Goal: Task Accomplishment & Management: Use online tool/utility

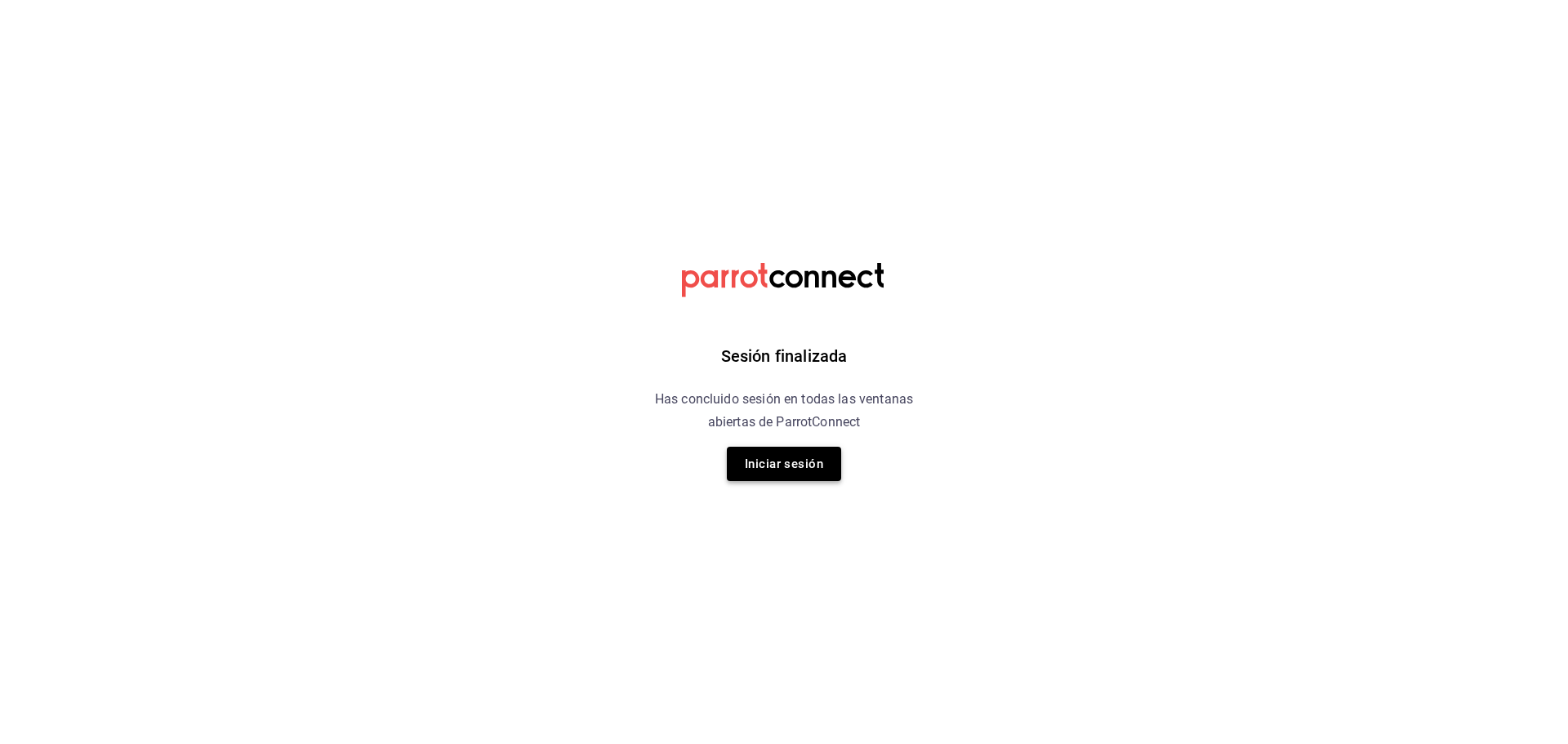
click at [800, 467] on button "Iniciar sesión" at bounding box center [784, 464] width 114 height 35
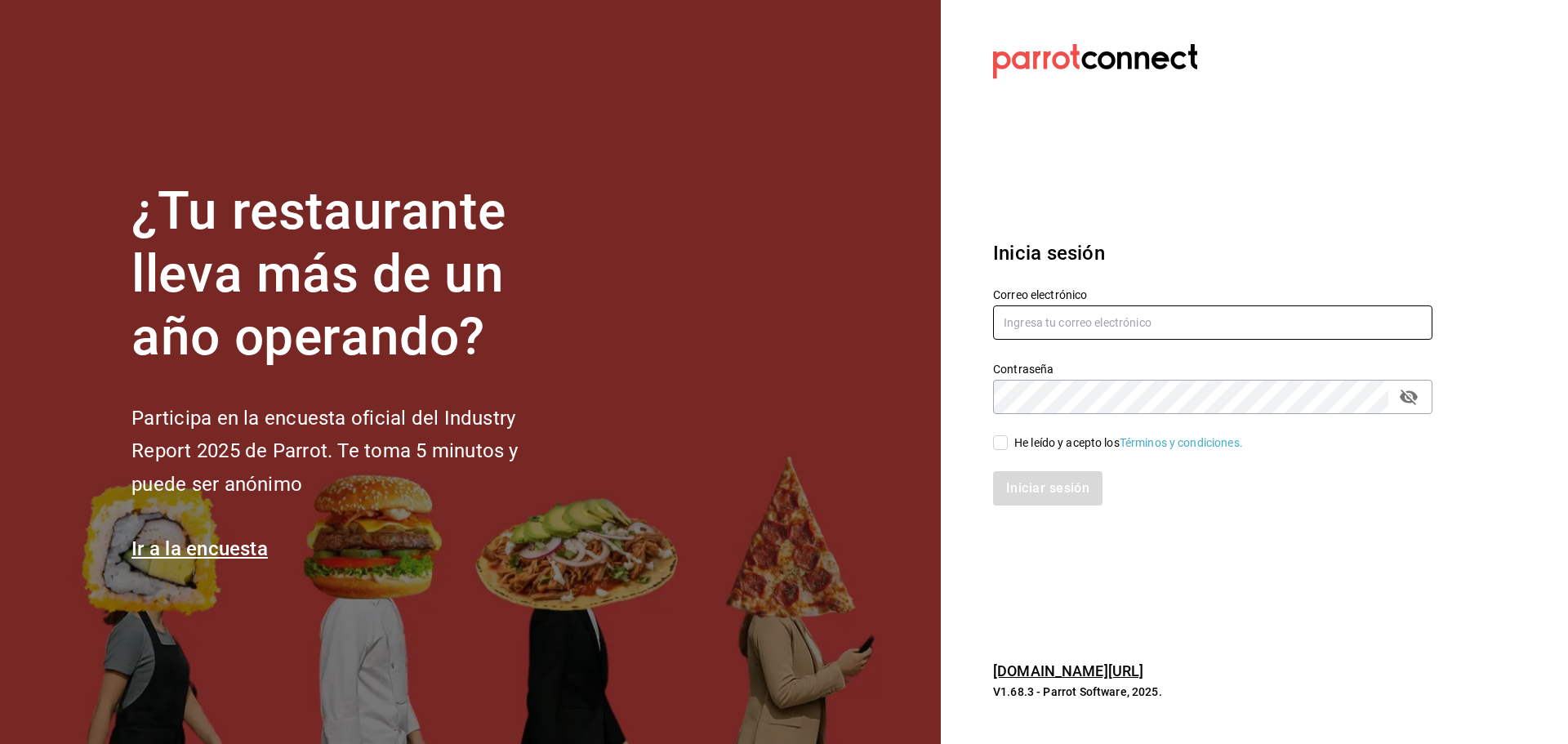
type input "alejandra.garcia@ofarrillmx.com"
click at [1004, 446] on input "He leído y acepto los Términos y condiciones." at bounding box center [999, 442] width 15 height 15
checkbox input "true"
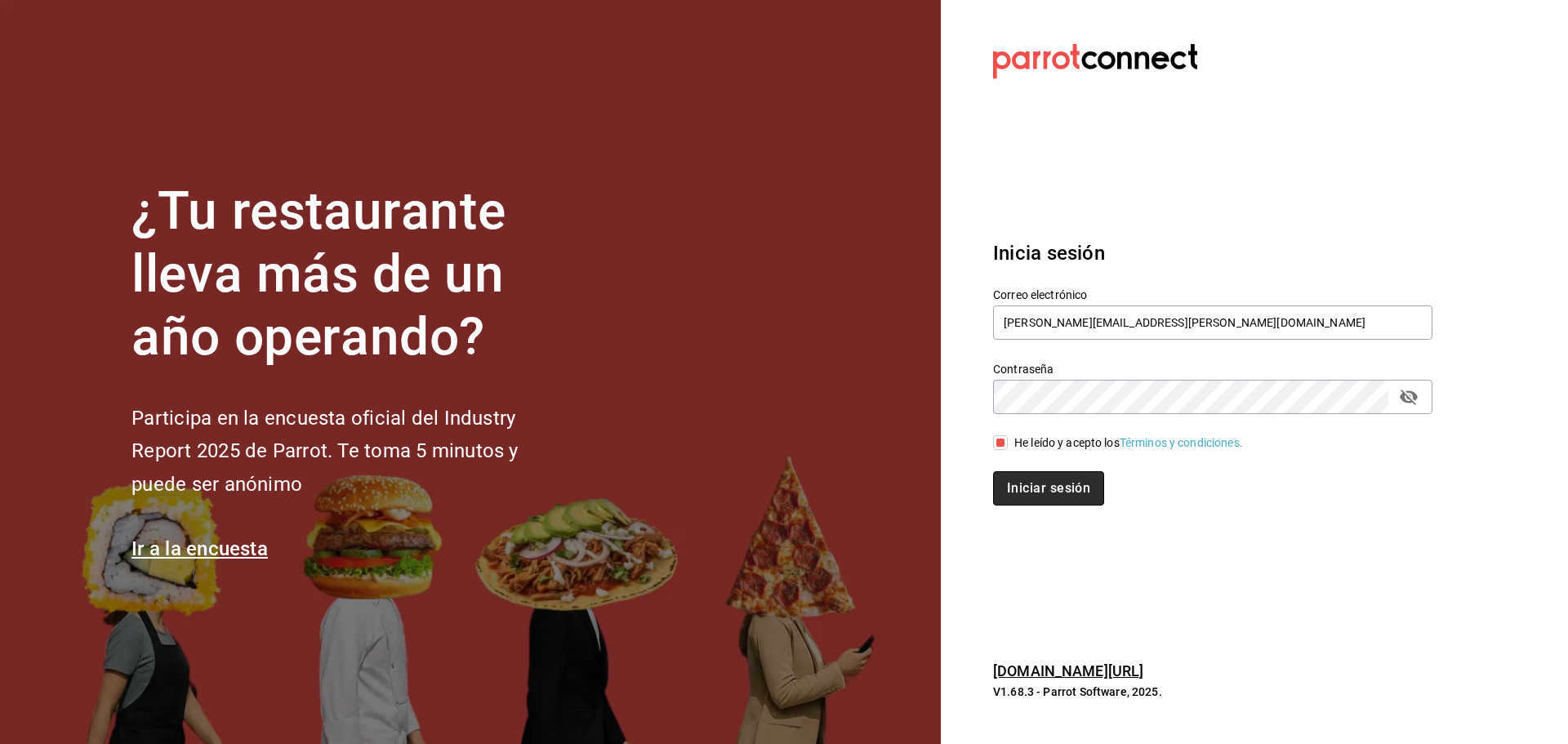
click at [1041, 497] on button "Iniciar sesión" at bounding box center [1048, 488] width 111 height 35
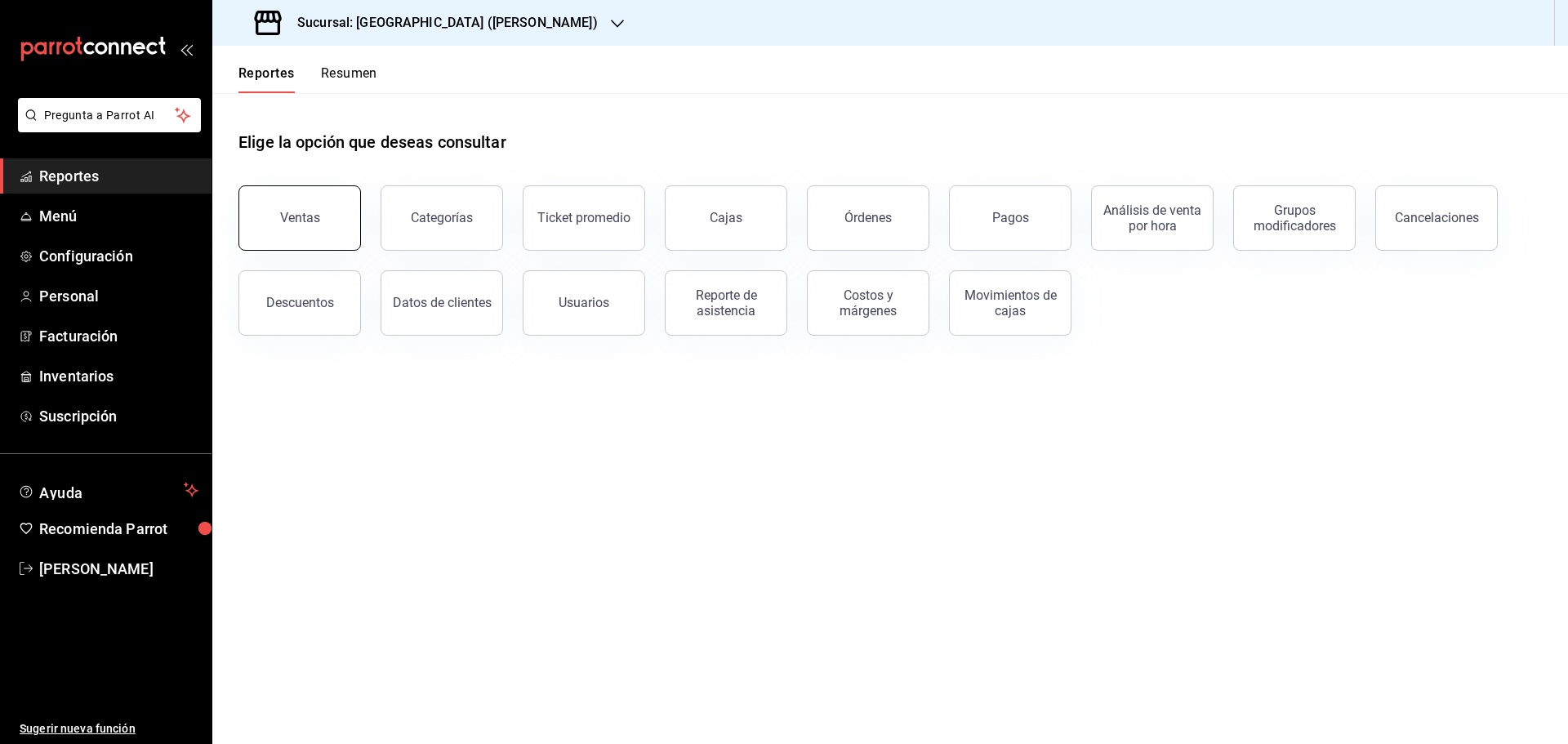
click at [309, 221] on div "Ventas" at bounding box center [300, 217] width 40 height 16
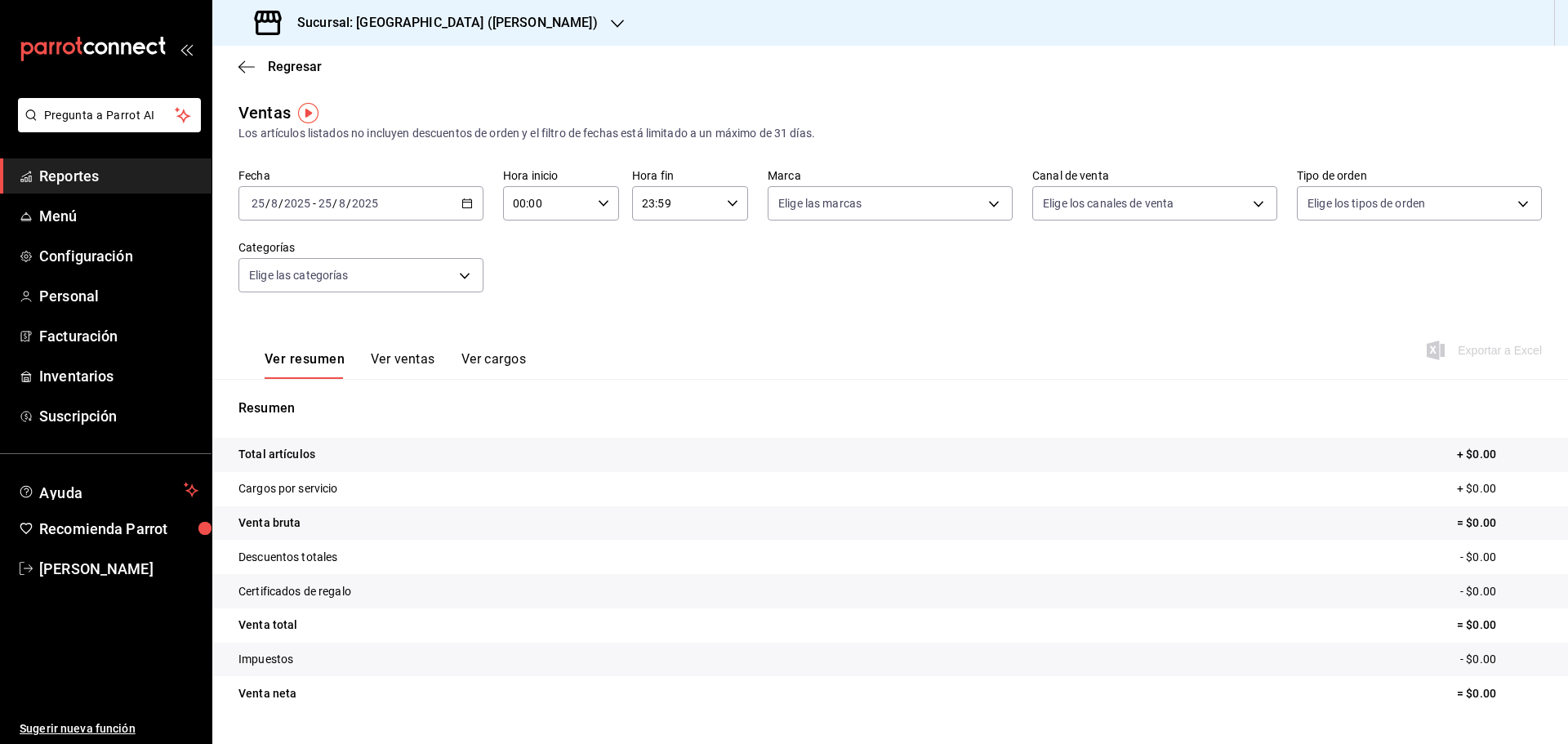
click at [470, 203] on \(Stroke\) "button" at bounding box center [466, 203] width 10 height 9
click at [325, 402] on span "Rango de fechas" at bounding box center [316, 400] width 126 height 17
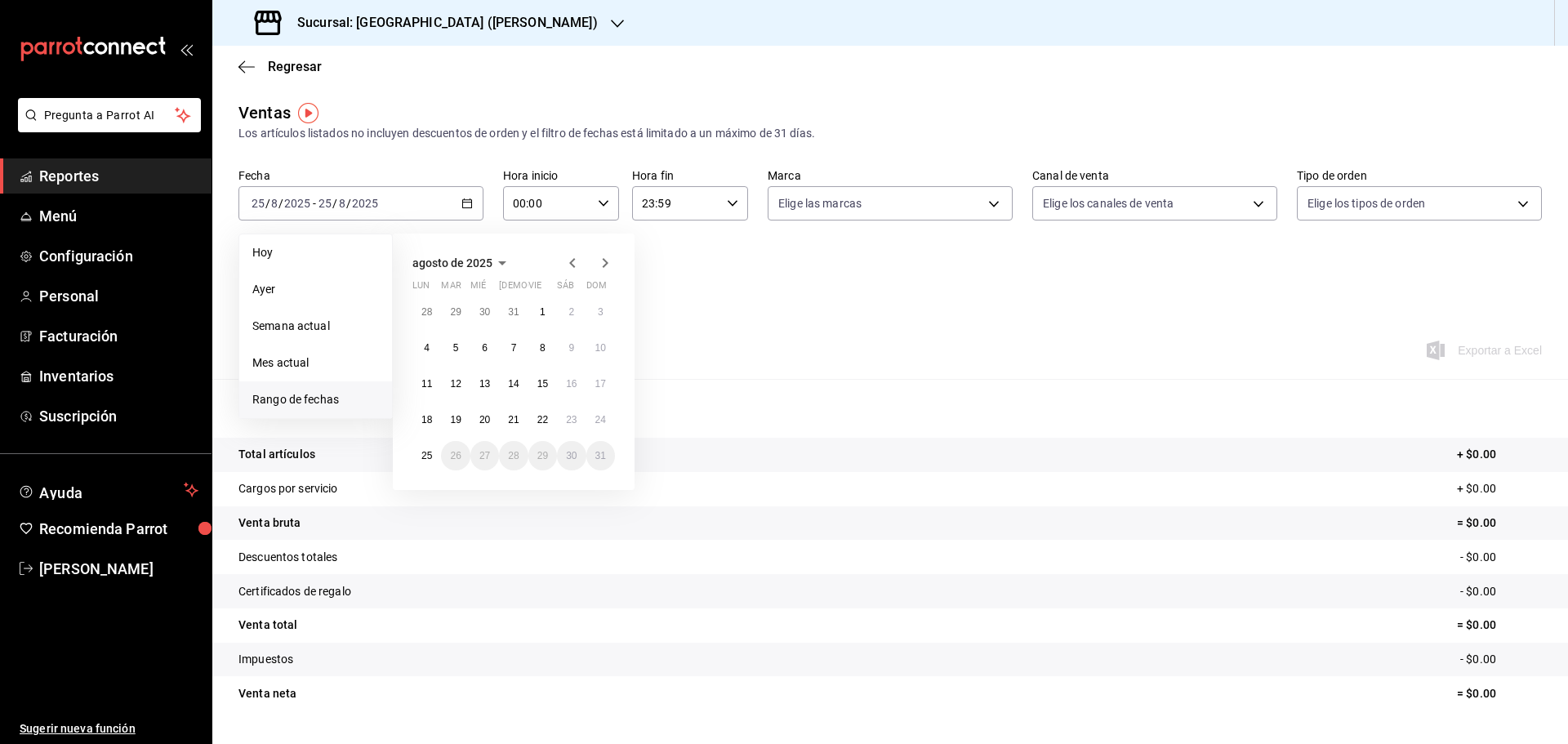
click at [575, 269] on icon "button" at bounding box center [572, 262] width 20 height 20
click at [576, 266] on icon "button" at bounding box center [572, 262] width 20 height 20
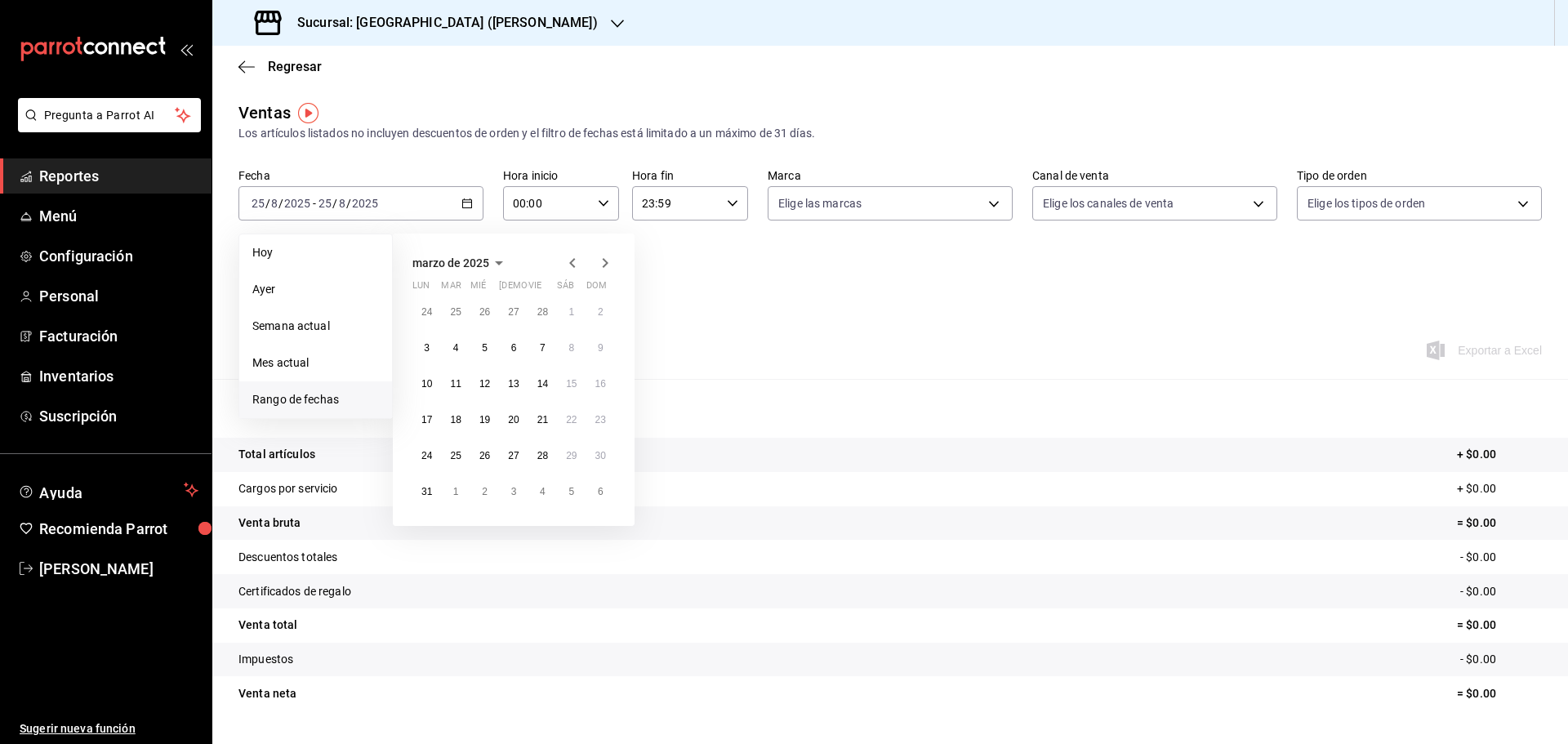
click at [576, 266] on icon "button" at bounding box center [572, 262] width 20 height 20
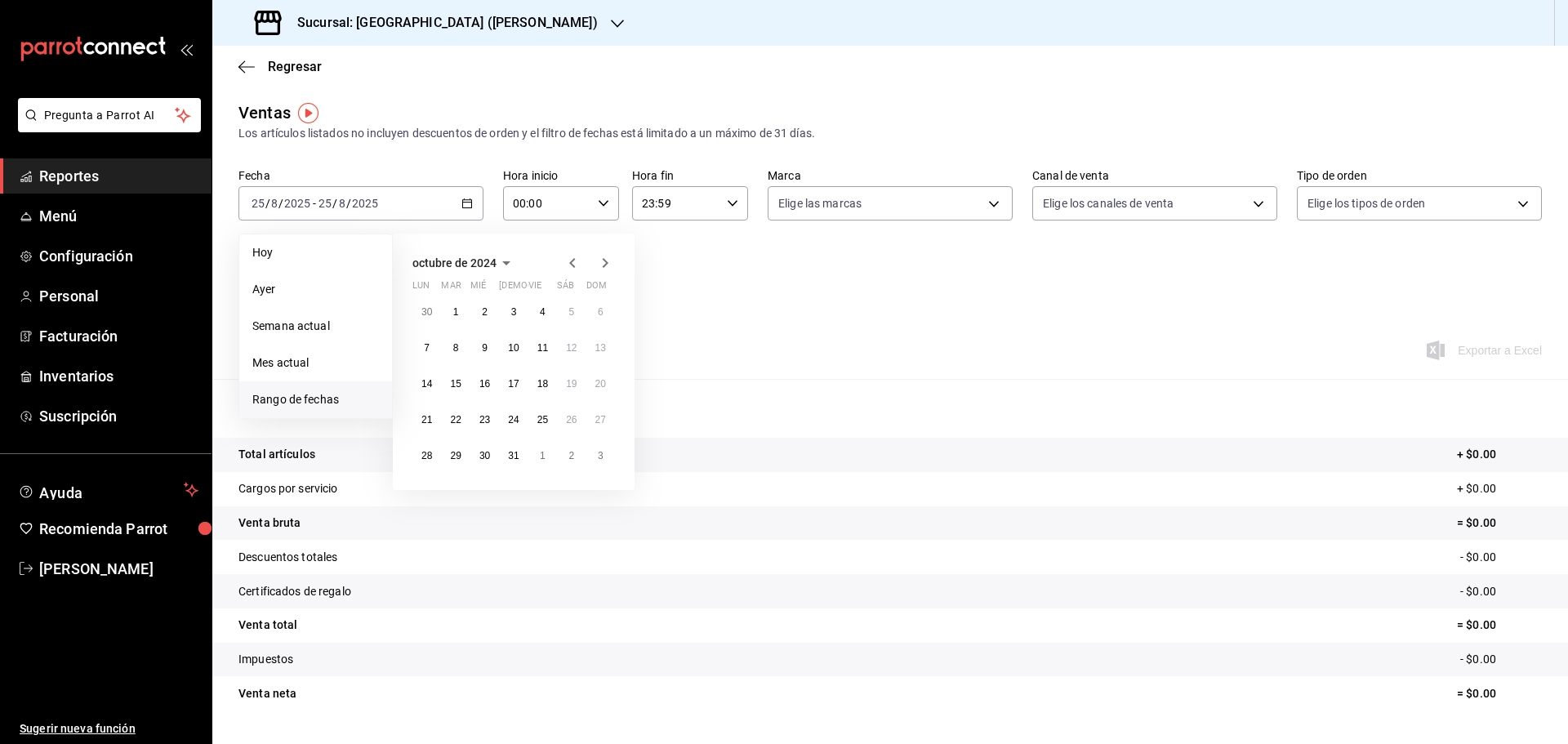
click at [576, 266] on icon "button" at bounding box center [572, 262] width 20 height 20
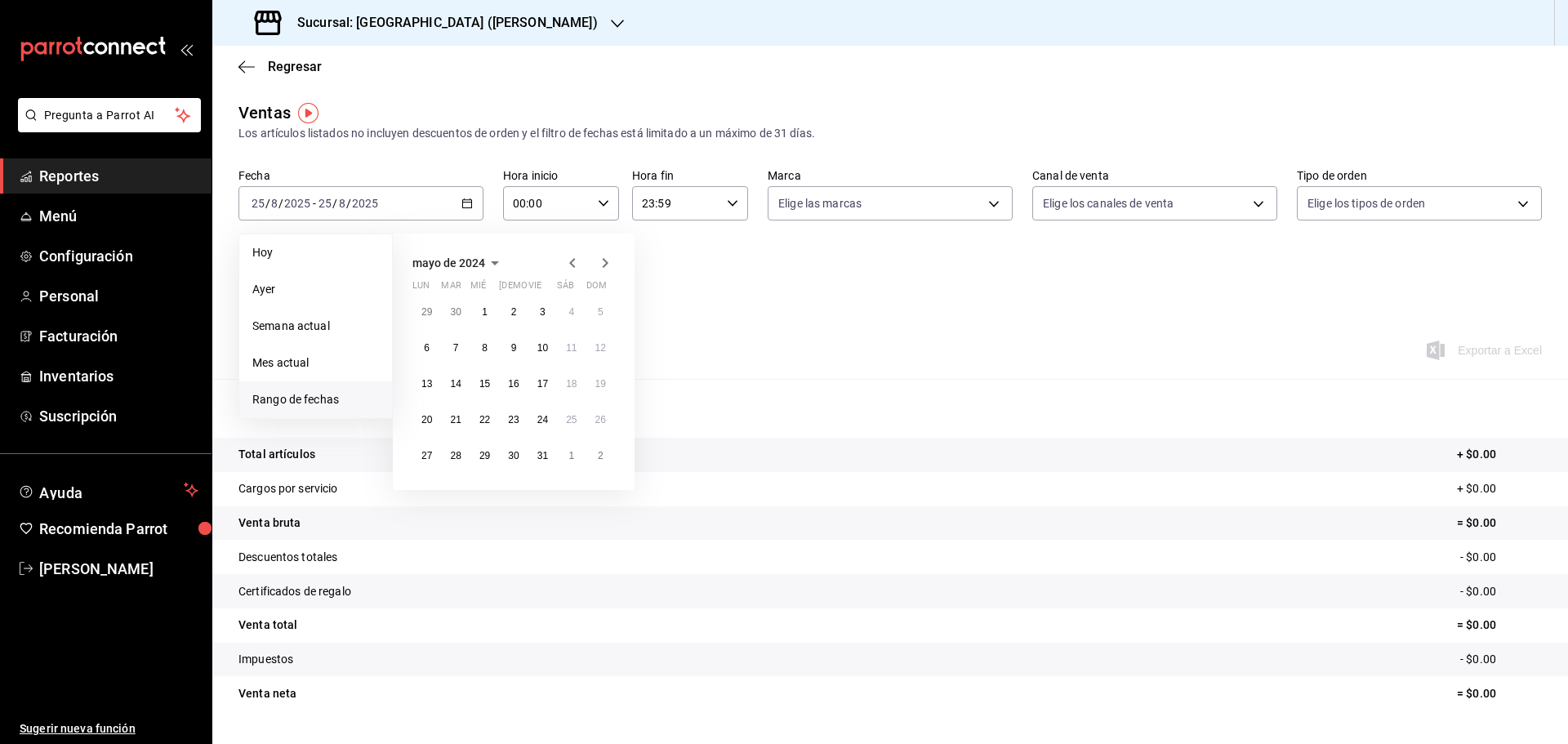
click at [576, 266] on icon "button" at bounding box center [572, 262] width 20 height 20
click at [431, 316] on button "1" at bounding box center [426, 311] width 29 height 29
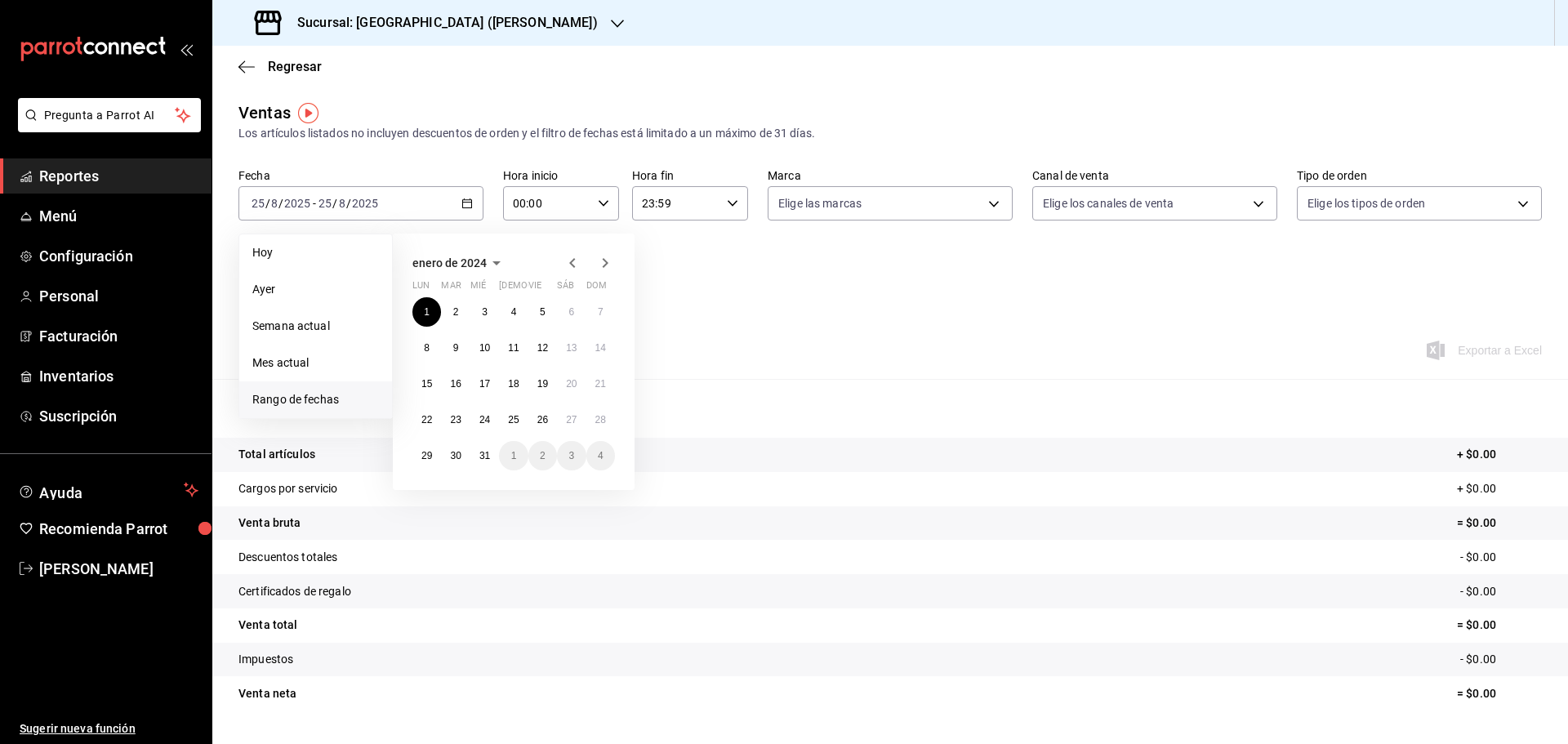
click at [598, 264] on icon "button" at bounding box center [605, 262] width 20 height 20
click at [605, 261] on icon "button" at bounding box center [605, 262] width 6 height 10
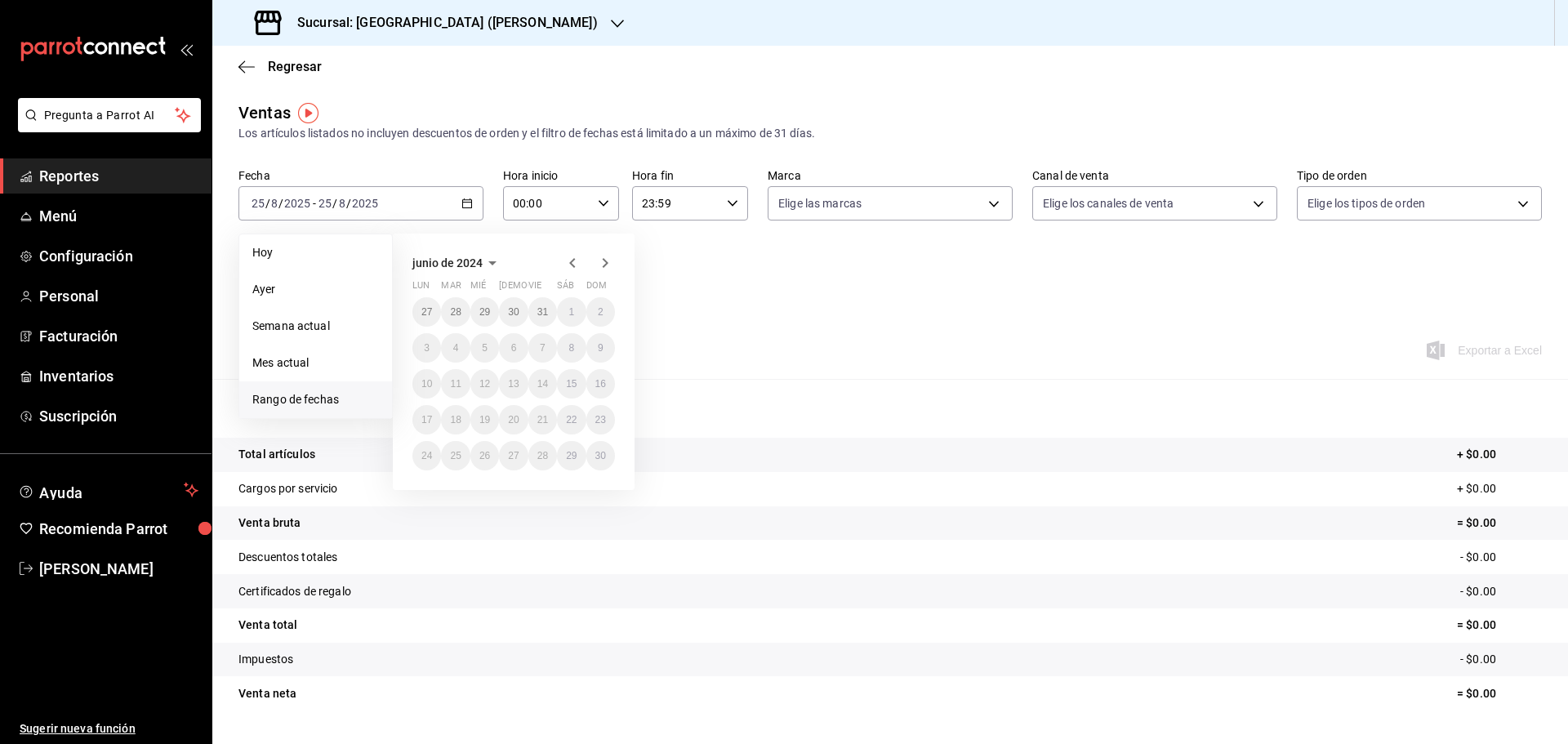
click at [605, 261] on icon "button" at bounding box center [605, 262] width 6 height 10
click at [575, 263] on icon "button" at bounding box center [572, 262] width 20 height 20
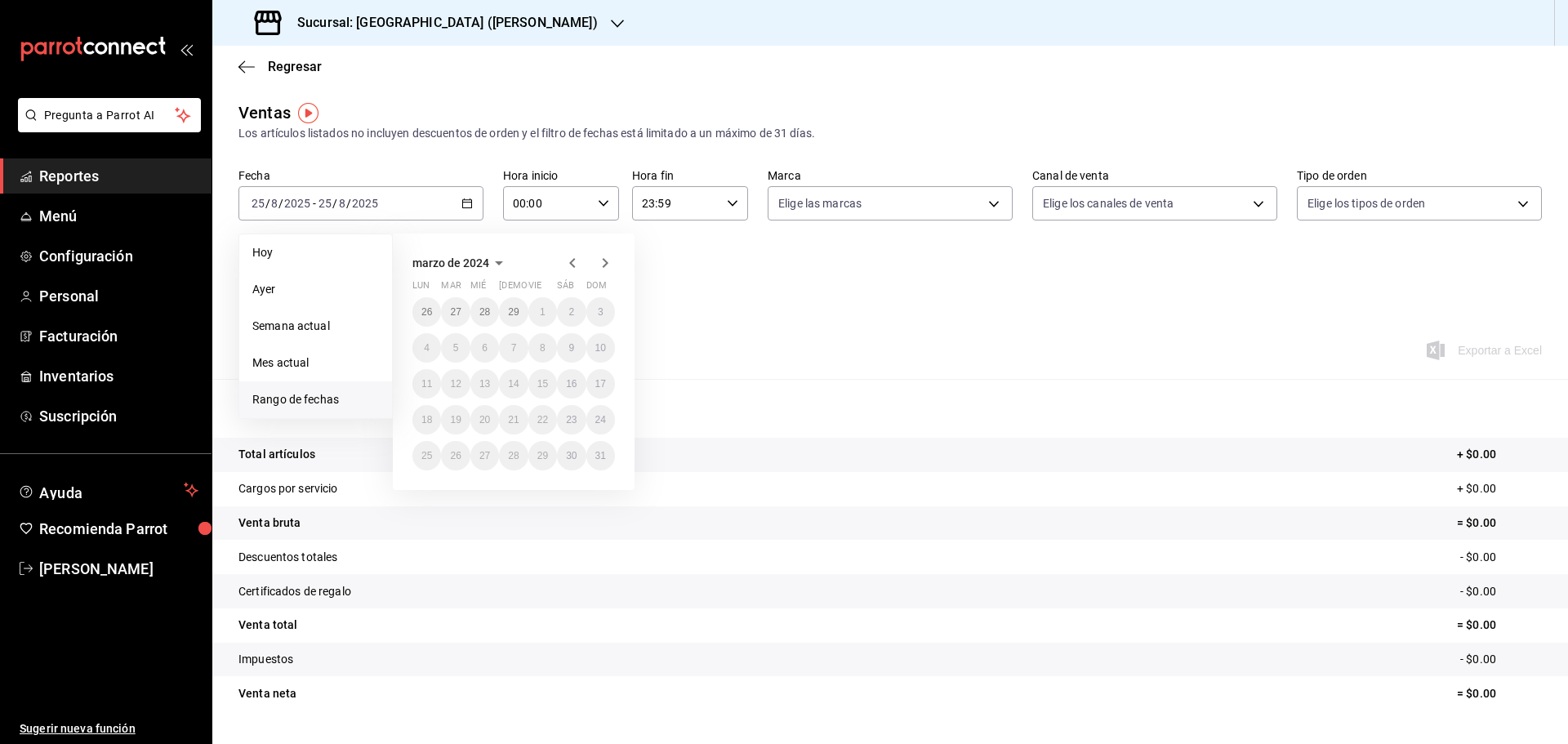
click at [575, 263] on icon "button" at bounding box center [572, 262] width 20 height 20
click at [600, 261] on icon "button" at bounding box center [605, 262] width 20 height 20
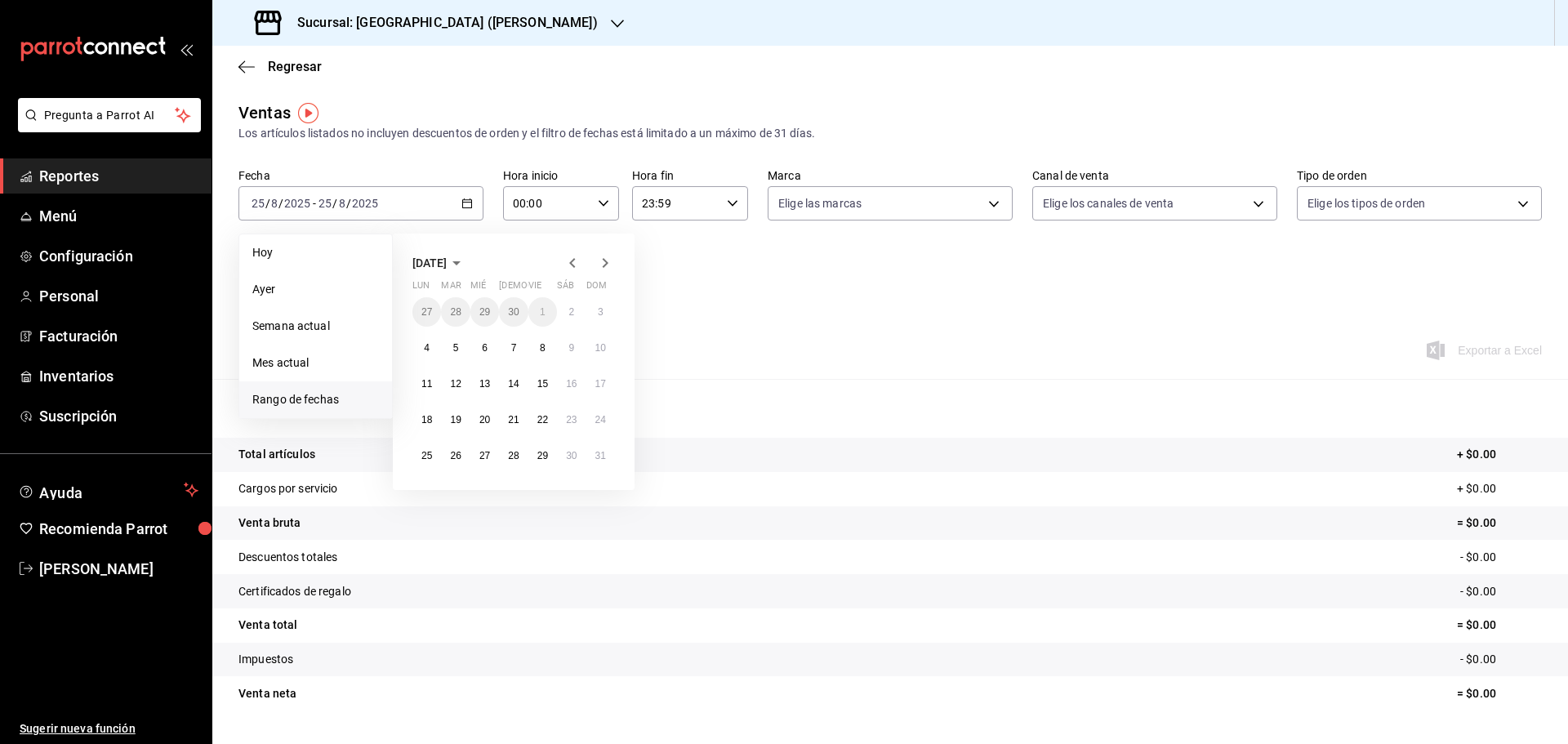
click at [600, 261] on icon "button" at bounding box center [605, 262] width 20 height 20
click at [492, 458] on button "31" at bounding box center [484, 455] width 29 height 29
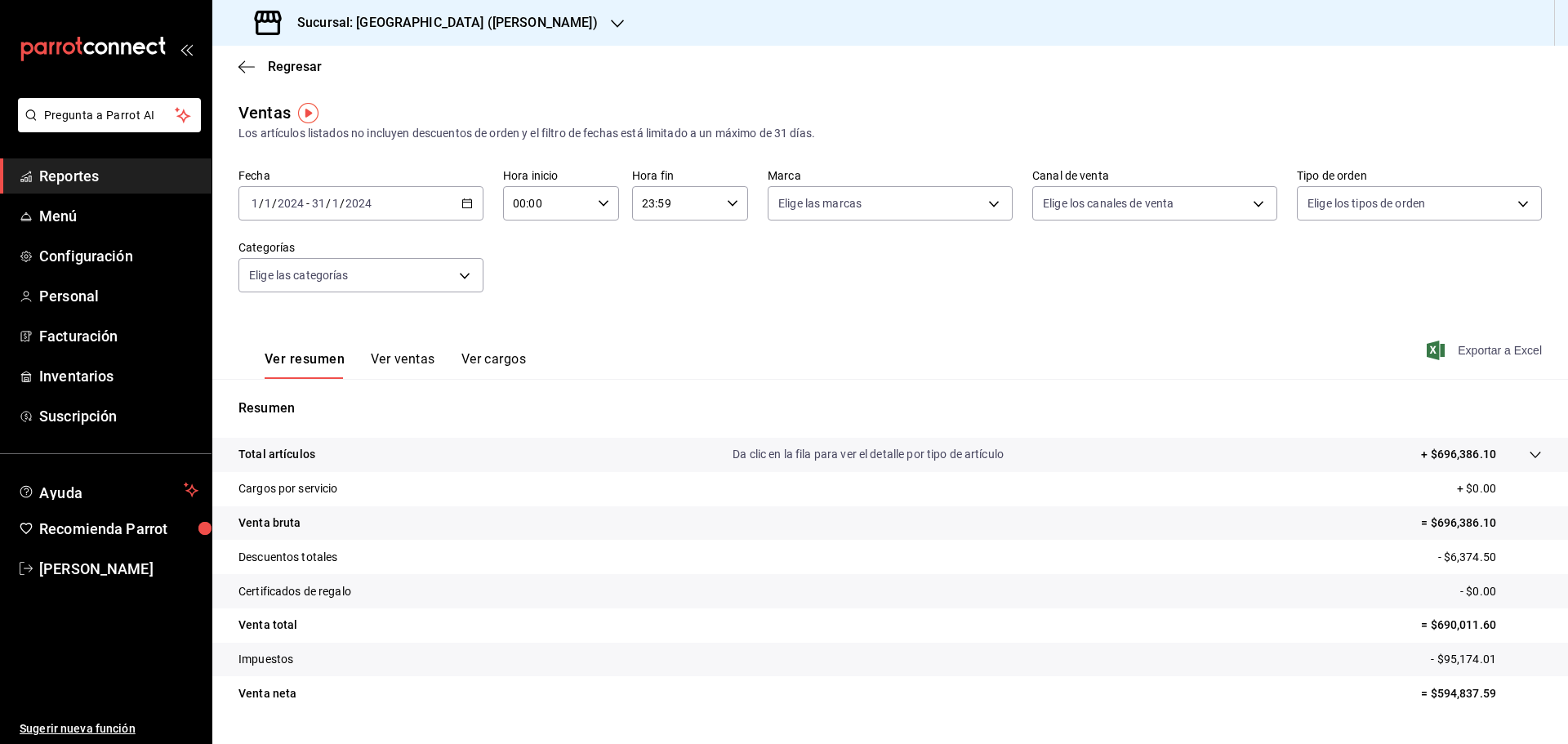
click at [1513, 350] on span "Exportar a Excel" at bounding box center [1485, 350] width 112 height 20
click at [342, 27] on h3 "Sucursal: [GEOGRAPHIC_DATA] ([PERSON_NAME])" at bounding box center [440, 22] width 313 height 20
click at [253, 109] on span "[PERSON_NAME] ([PERSON_NAME])" at bounding box center [319, 107] width 189 height 17
click at [1502, 352] on span "Exportar a Excel" at bounding box center [1485, 350] width 112 height 20
click at [462, 200] on \(Stroke\) "button" at bounding box center [466, 203] width 10 height 9
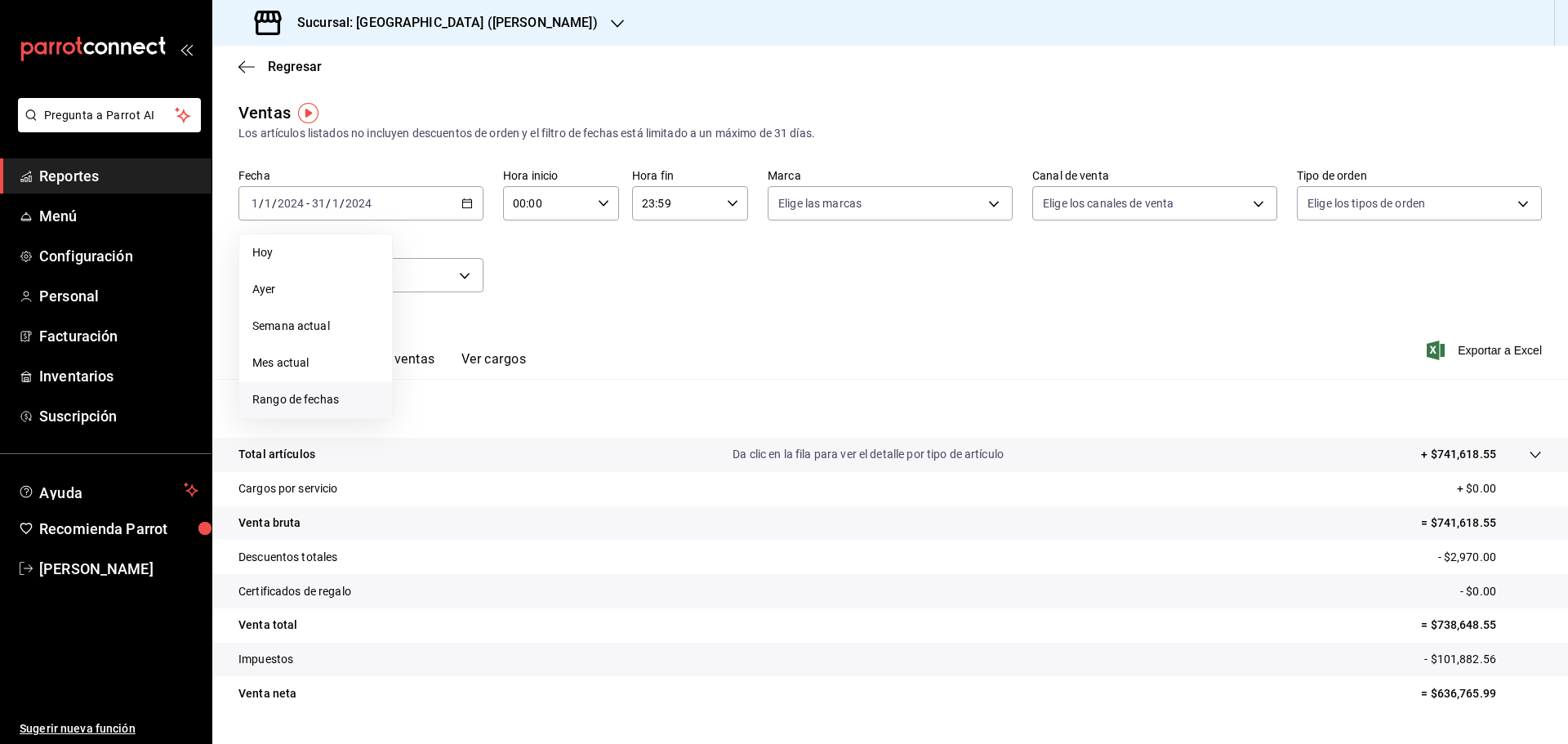
click at [277, 401] on span "Rango de fechas" at bounding box center [316, 400] width 126 height 17
click at [567, 261] on icon "button" at bounding box center [572, 262] width 20 height 20
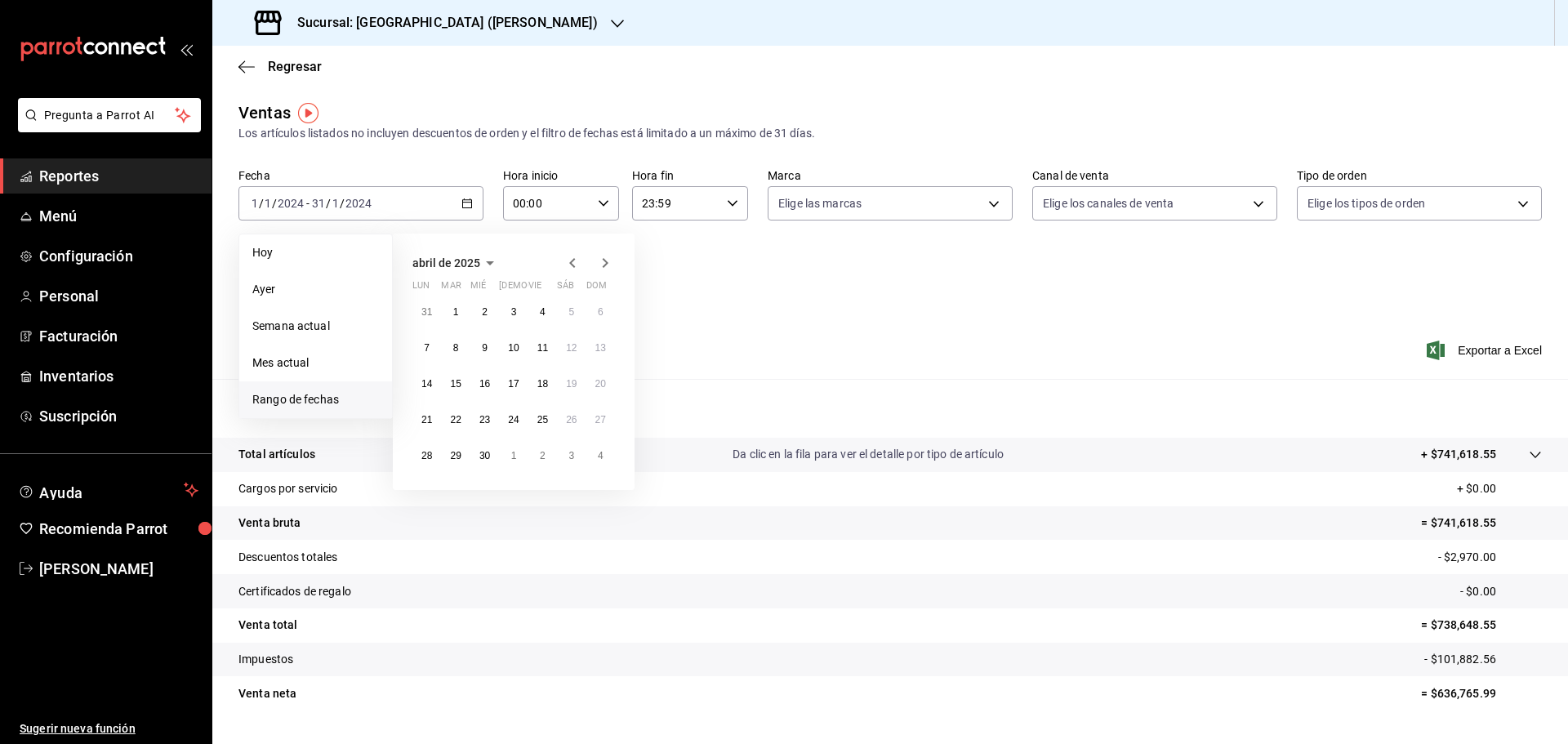
click at [567, 261] on icon "button" at bounding box center [572, 262] width 20 height 20
click at [613, 262] on icon "button" at bounding box center [605, 262] width 20 height 20
click at [577, 314] on button "1" at bounding box center [570, 311] width 29 height 29
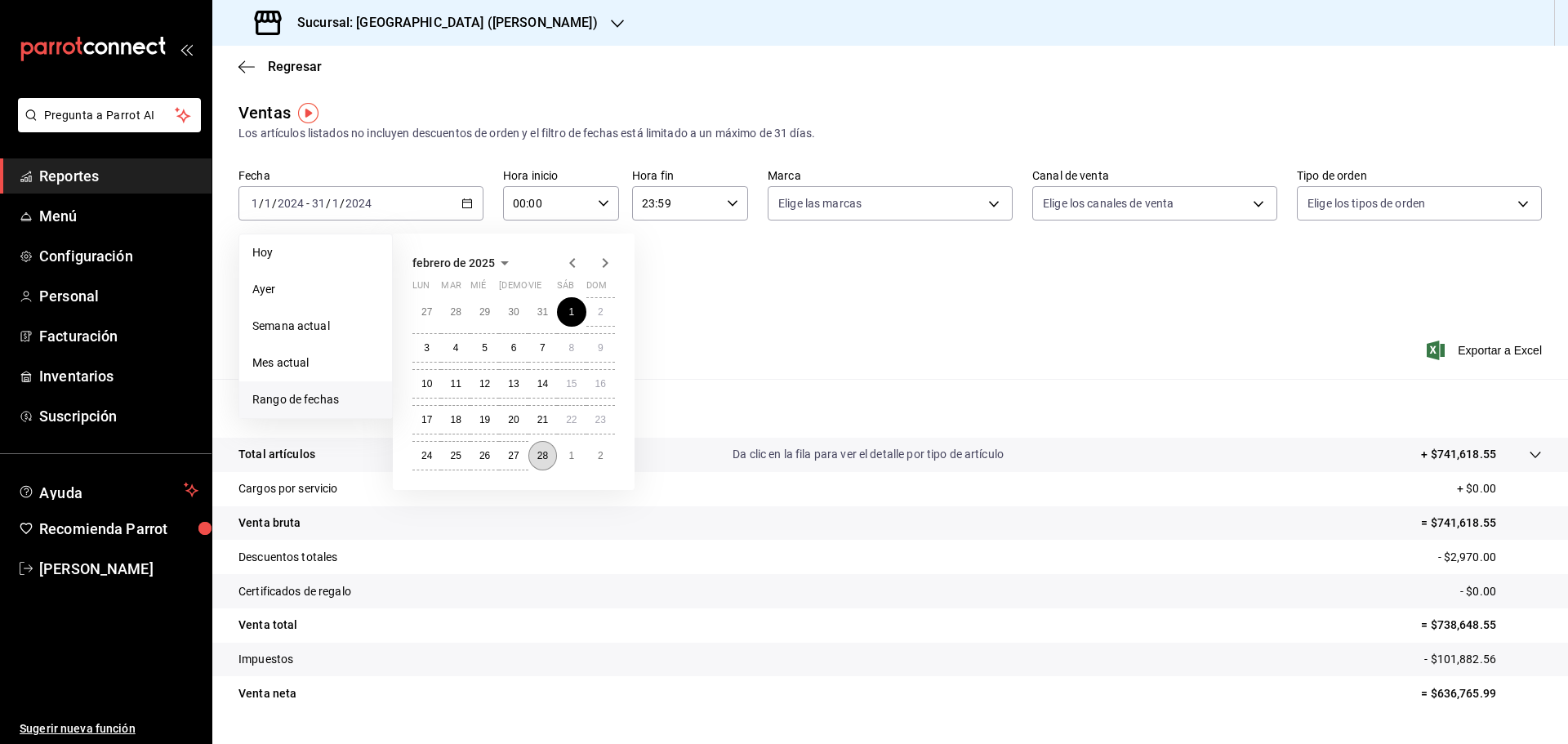
click at [549, 456] on button "28" at bounding box center [542, 455] width 29 height 29
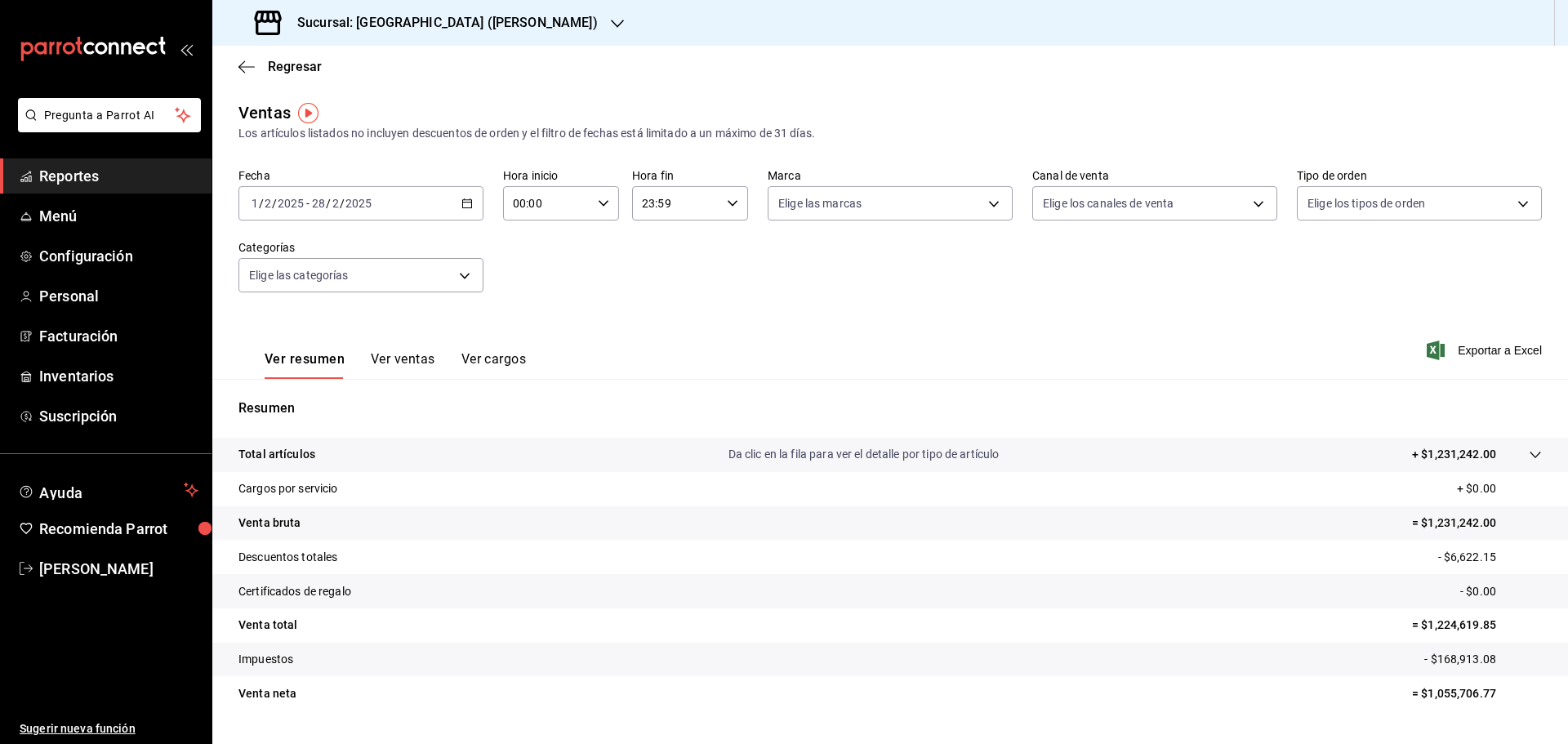
click at [611, 29] on icon "button" at bounding box center [617, 23] width 13 height 13
click at [391, 63] on div "[PERSON_NAME] ([PERSON_NAME])" at bounding box center [334, 71] width 219 height 17
click at [470, 206] on \(Stroke\) "button" at bounding box center [466, 203] width 10 height 9
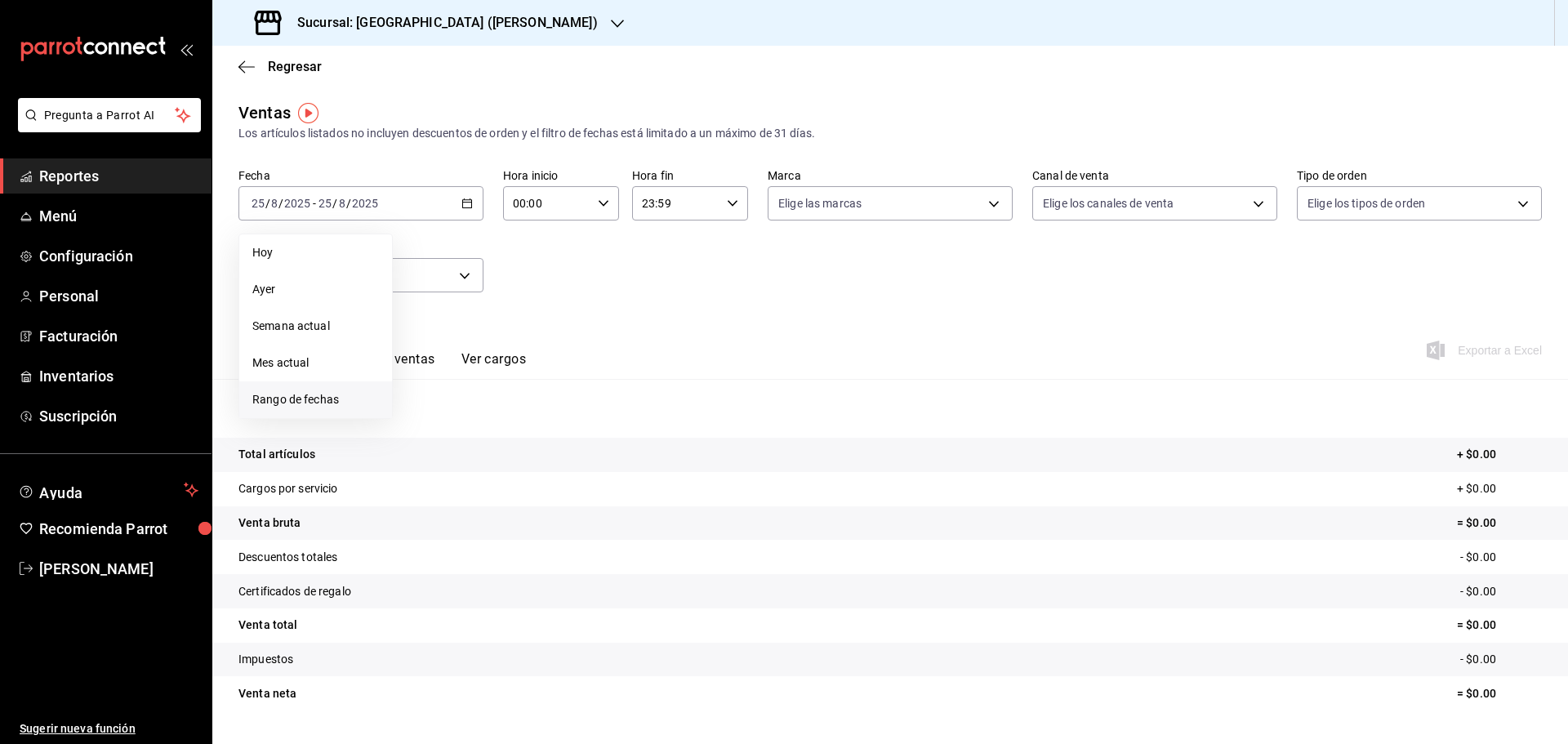
click at [307, 398] on span "Rango de fechas" at bounding box center [316, 400] width 126 height 17
click at [579, 260] on icon "button" at bounding box center [572, 262] width 20 height 20
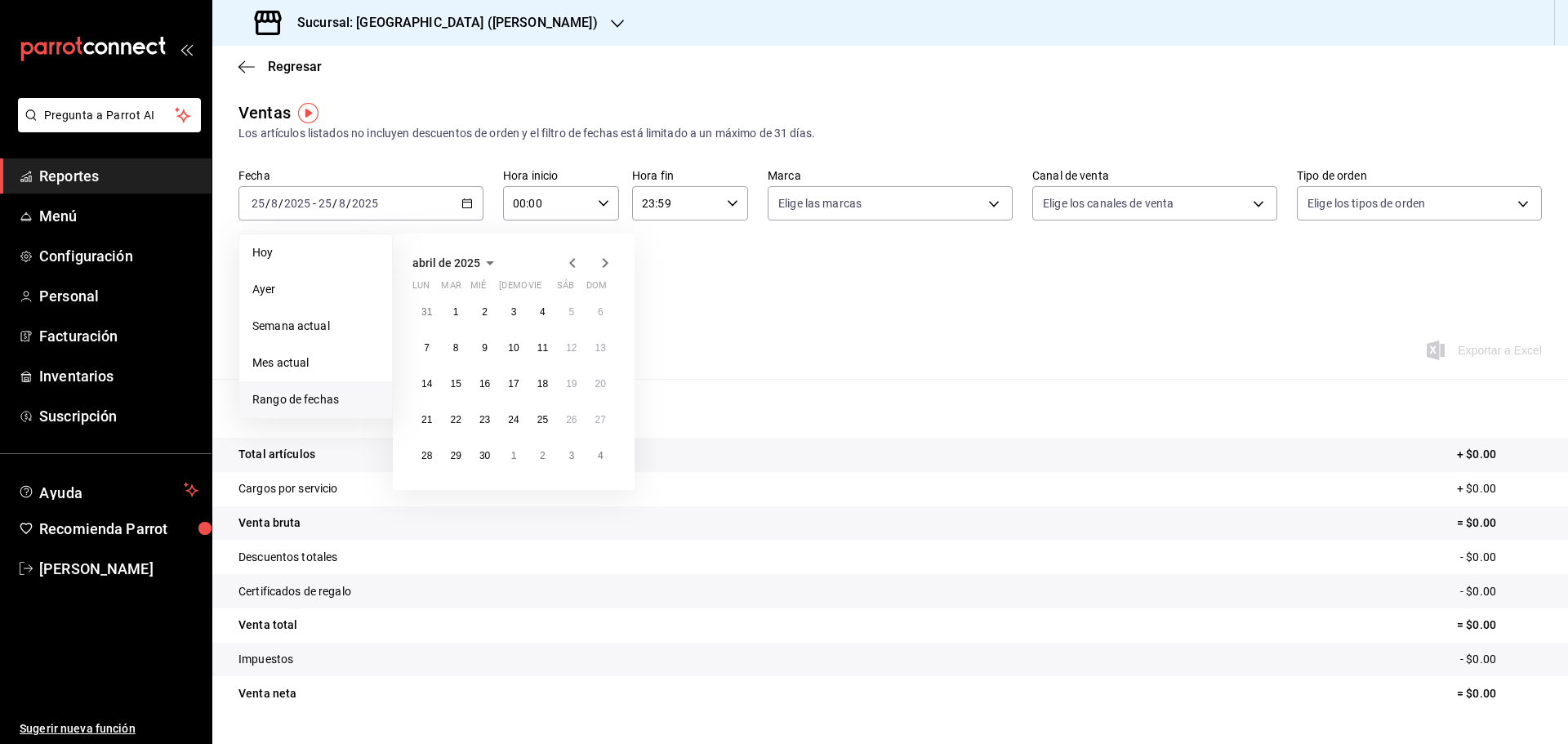
click at [579, 260] on icon "button" at bounding box center [572, 262] width 20 height 20
click at [611, 260] on icon "button" at bounding box center [605, 262] width 20 height 20
click at [577, 268] on icon "button" at bounding box center [572, 262] width 20 height 20
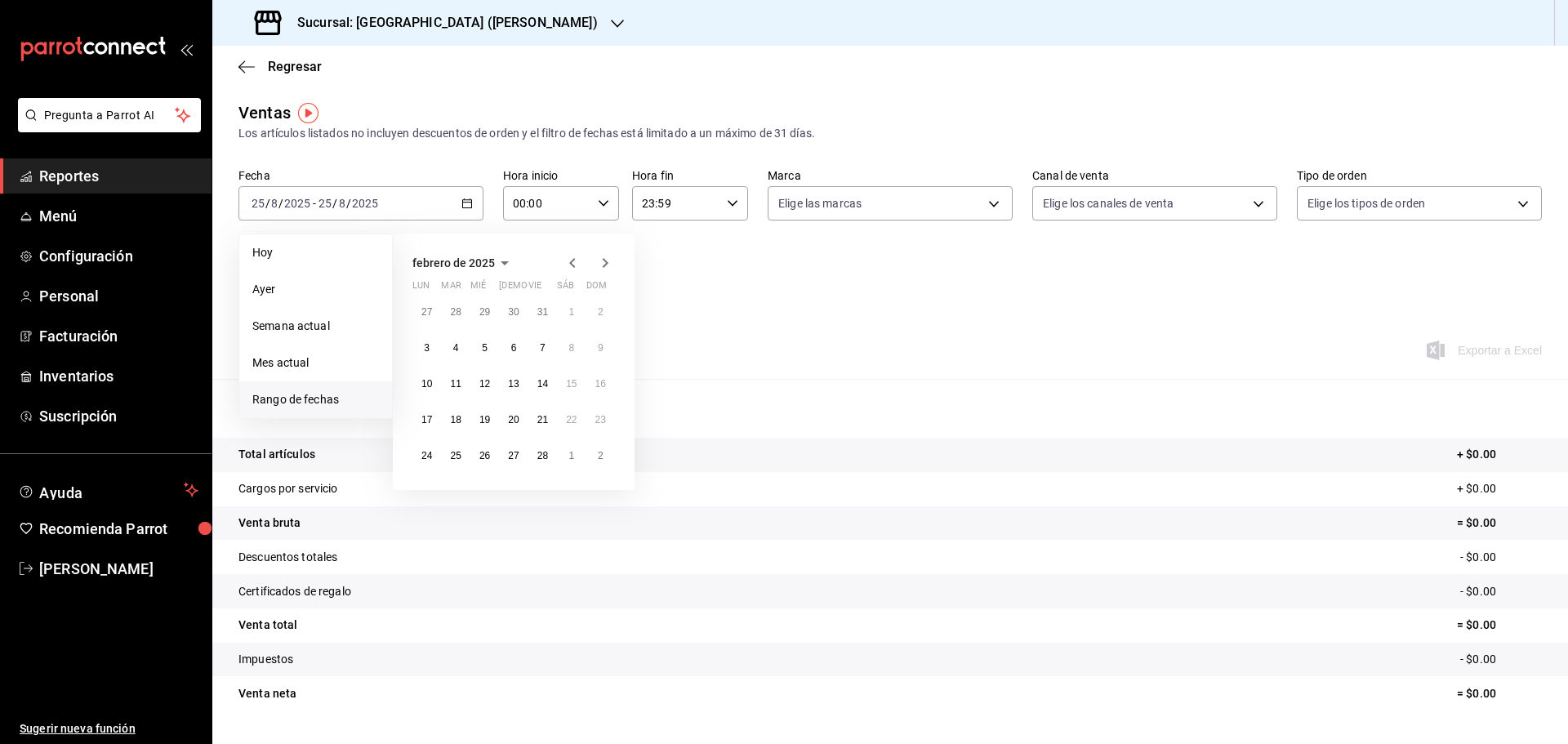
click at [577, 268] on icon "button" at bounding box center [572, 262] width 20 height 20
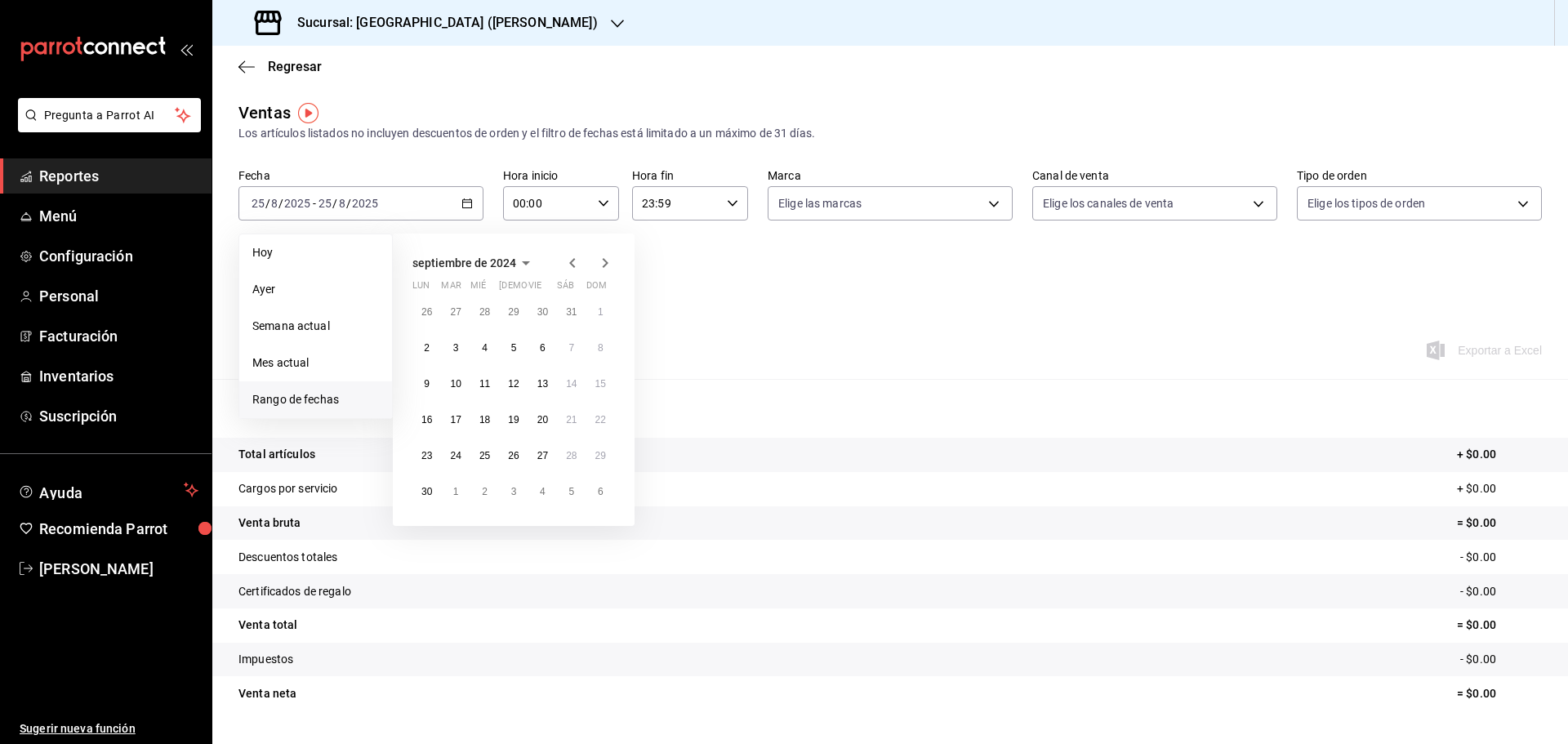
click at [577, 268] on icon "button" at bounding box center [572, 262] width 20 height 20
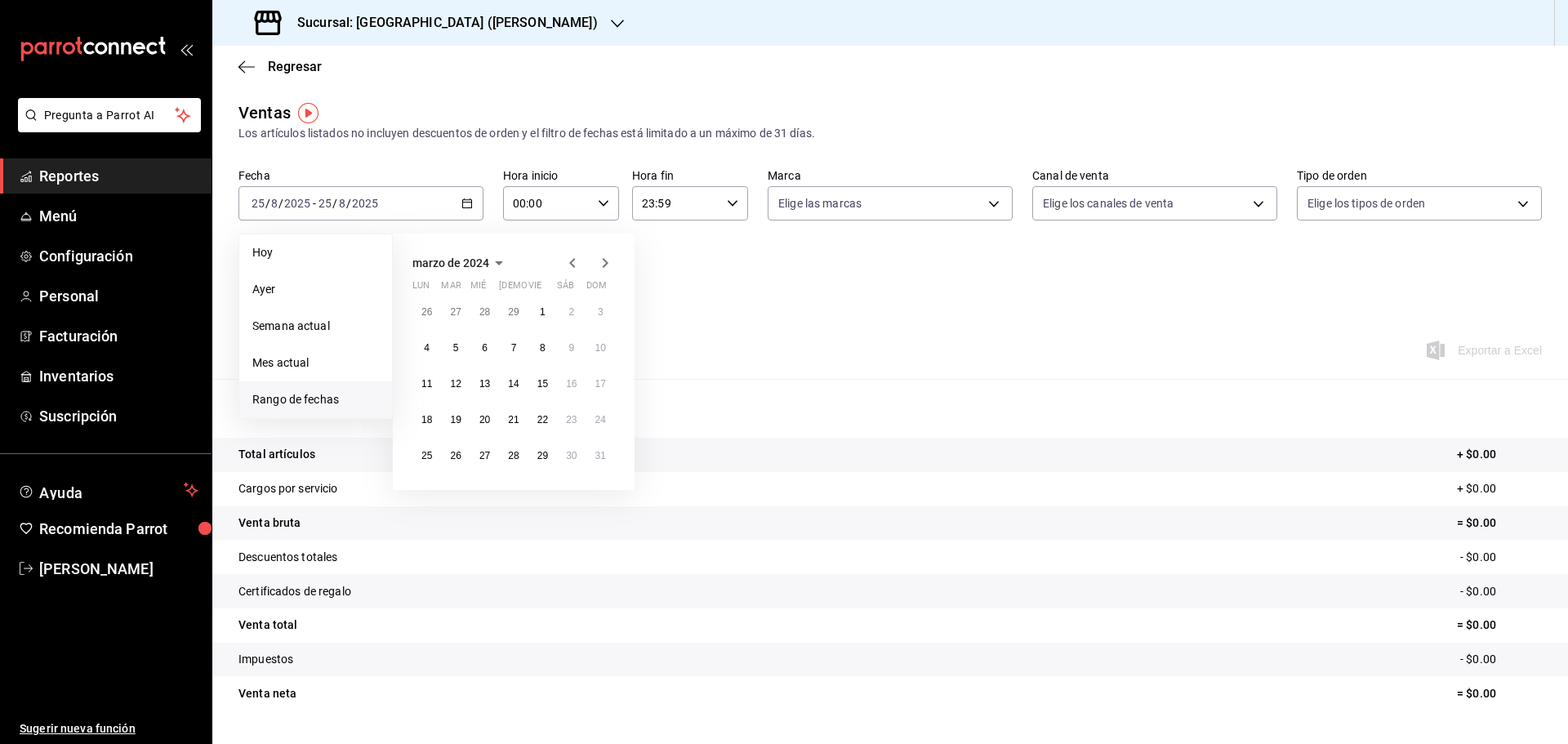
click at [577, 268] on icon "button" at bounding box center [572, 262] width 20 height 20
click at [605, 260] on icon "button" at bounding box center [605, 262] width 6 height 10
click at [514, 312] on abbr "1" at bounding box center [514, 311] width 6 height 11
click at [505, 457] on button "29" at bounding box center [512, 455] width 29 height 29
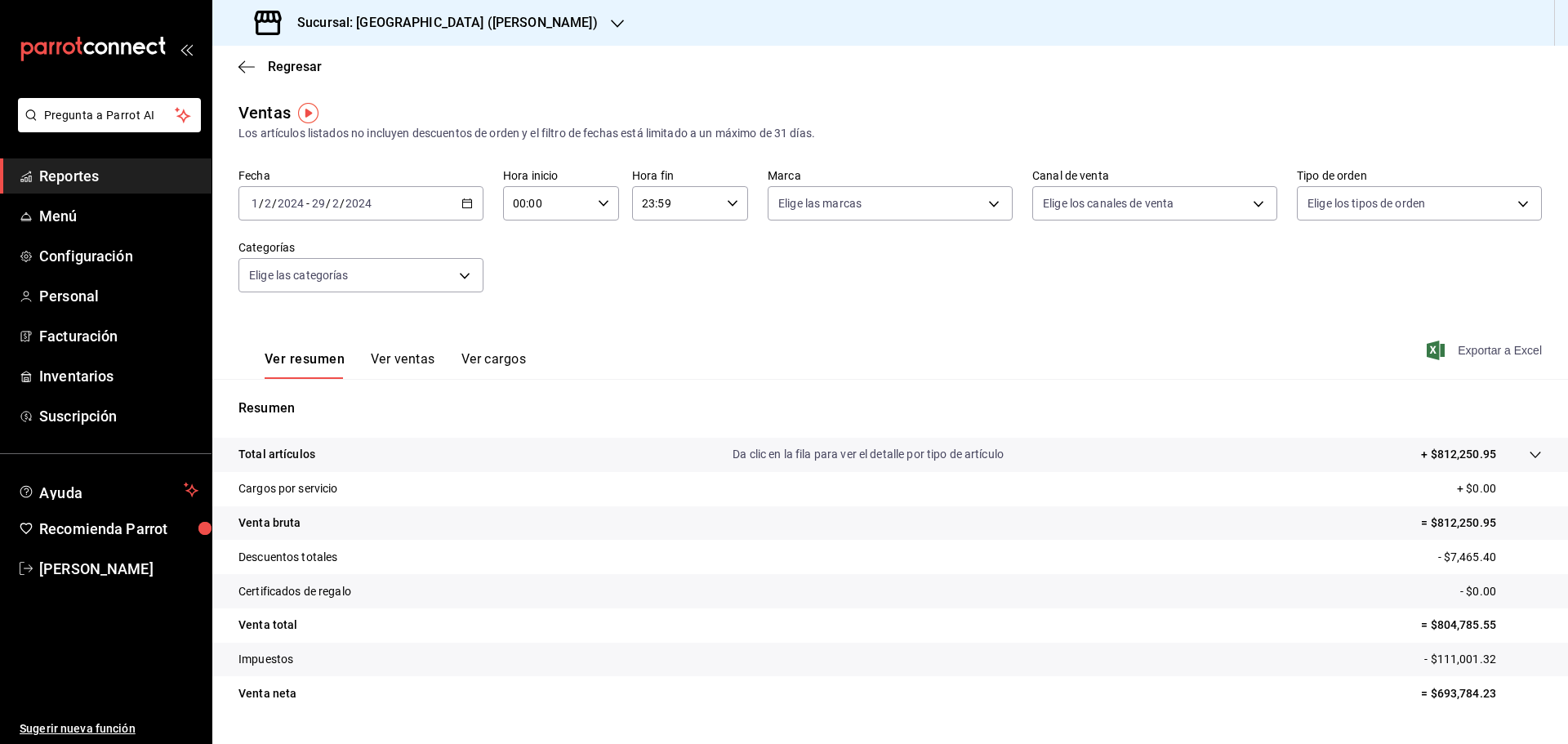
click at [1479, 350] on span "Exportar a Excel" at bounding box center [1485, 350] width 112 height 20
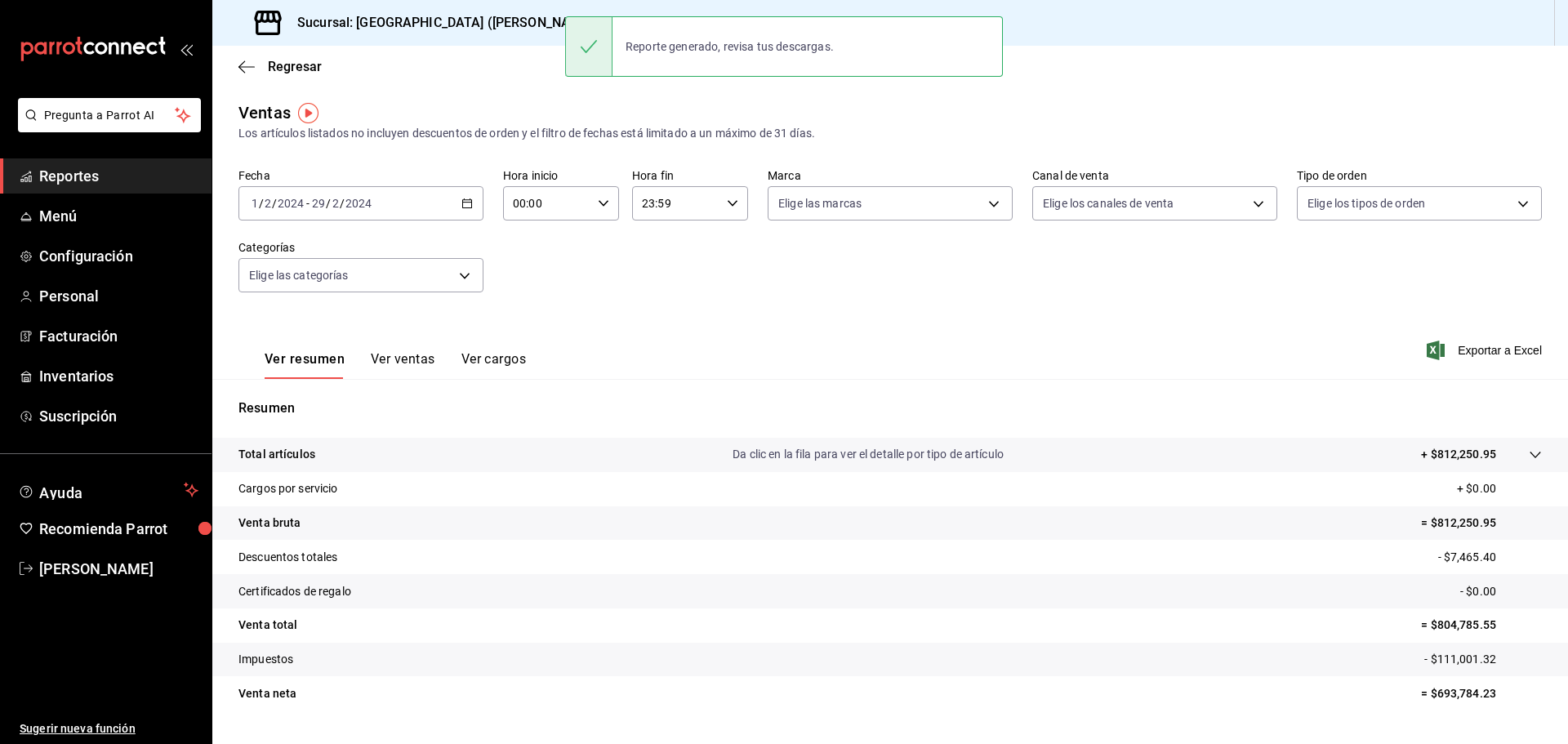
click at [376, 21] on h3 "Sucursal: [GEOGRAPHIC_DATA] ([PERSON_NAME])" at bounding box center [440, 22] width 313 height 20
click at [373, 99] on div "[PERSON_NAME] ([PERSON_NAME])" at bounding box center [334, 107] width 219 height 17
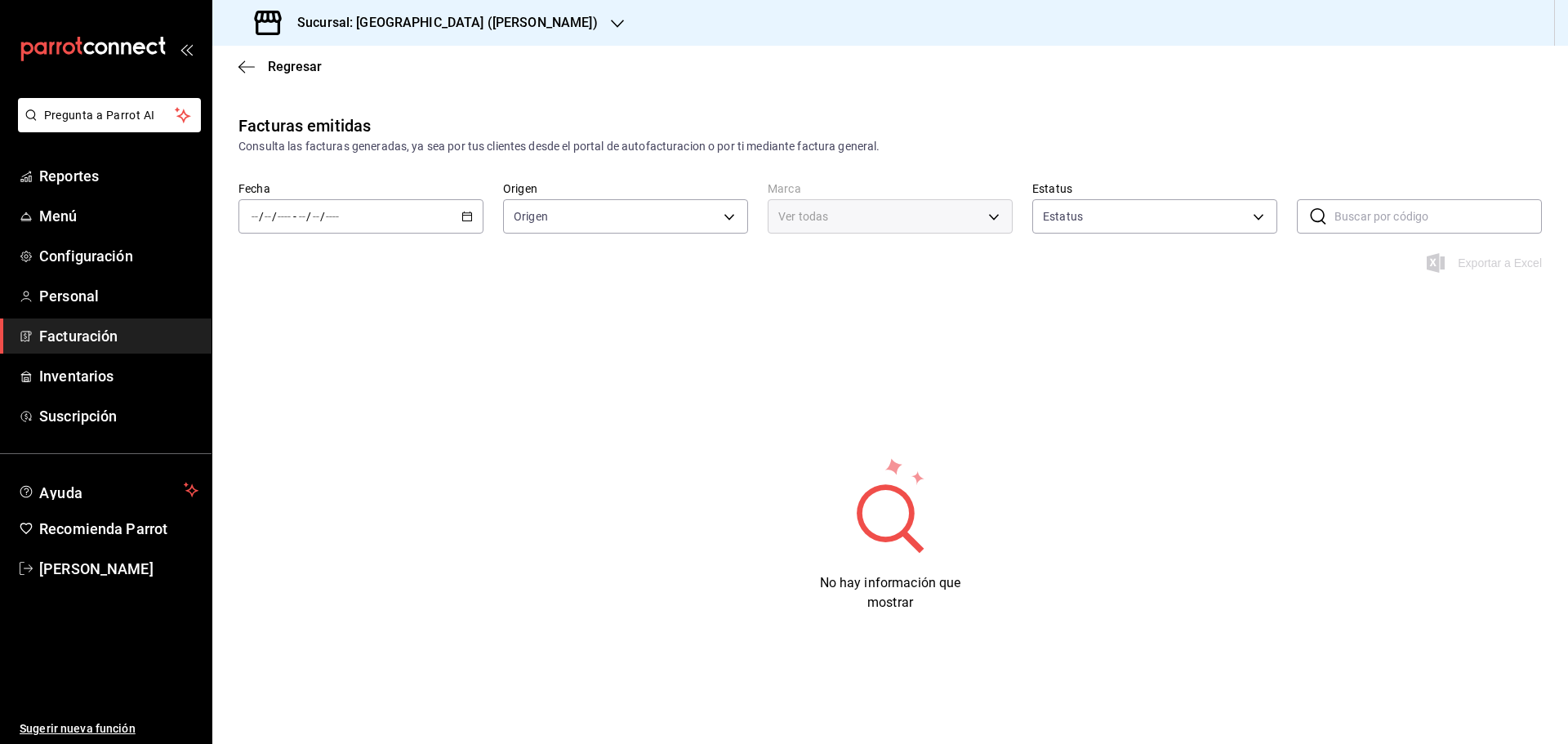
type input "ORDER_INVOICE,GENERAL_INVOICE"
type input "ACTIVE,PENDING_CANCELLATION,CANCELLED,PRE_CANCELLED"
type input "3ee1ef04-045f-40b2-aea4-21af82b0de26"
click at [457, 264] on div "Exportar a Excel" at bounding box center [890, 272] width 1355 height 39
click at [484, 381] on div "Facturas emitidas Consulta las facturas generadas, ya sea por tus clientes desd…" at bounding box center [890, 395] width 1355 height 564
